Goal: Find specific page/section: Find specific page/section

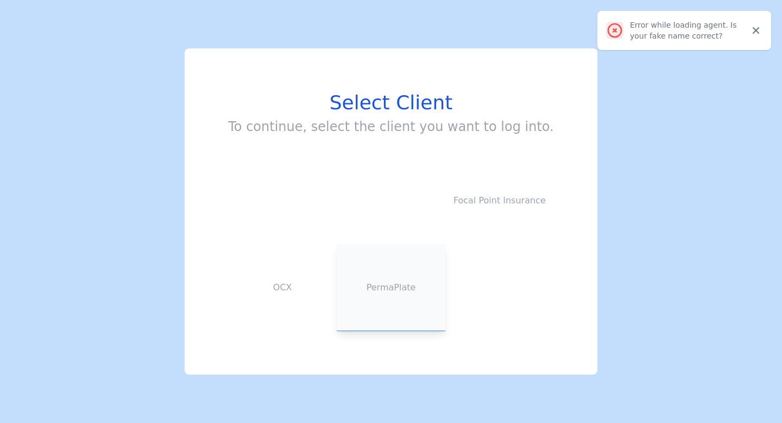
click at [405, 261] on button "PermaPlate" at bounding box center [391, 287] width 109 height 87
